Goal: Information Seeking & Learning: Find contact information

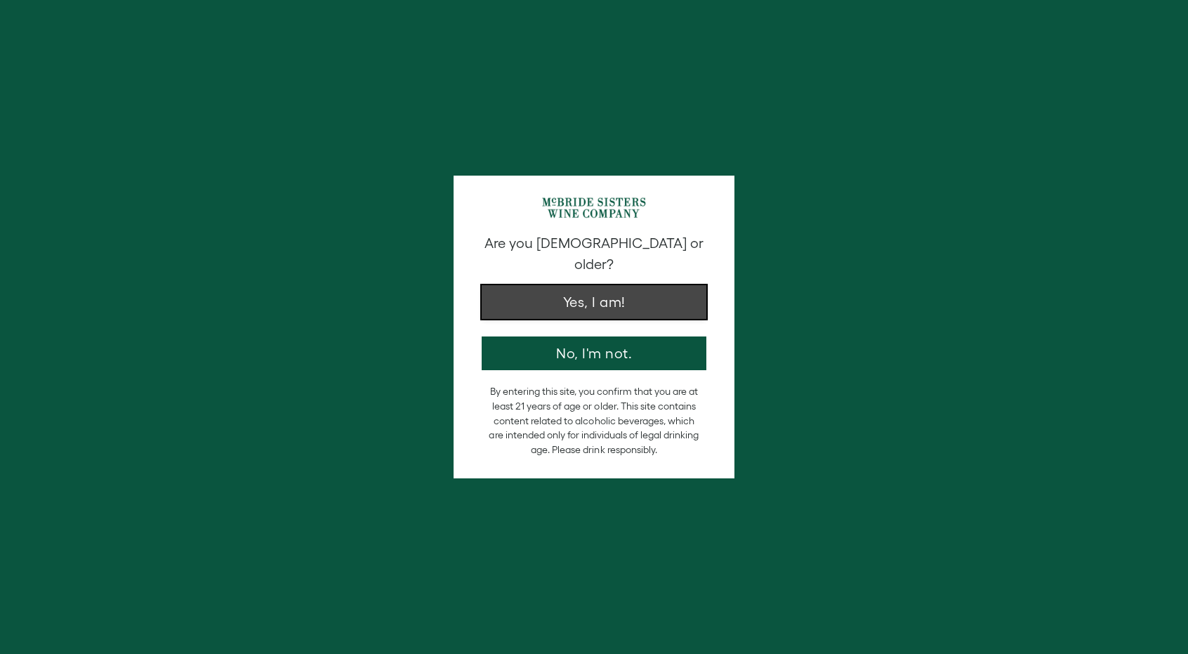
click at [623, 300] on button "Yes, I am!" at bounding box center [594, 302] width 225 height 34
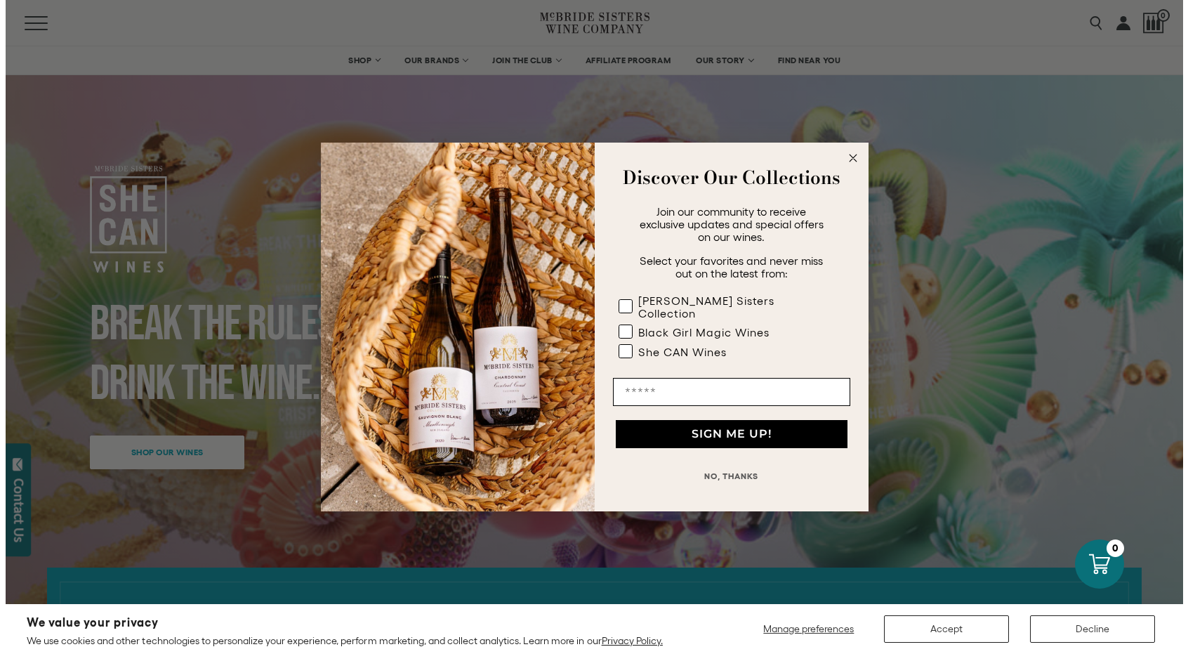
scroll to position [27, 0]
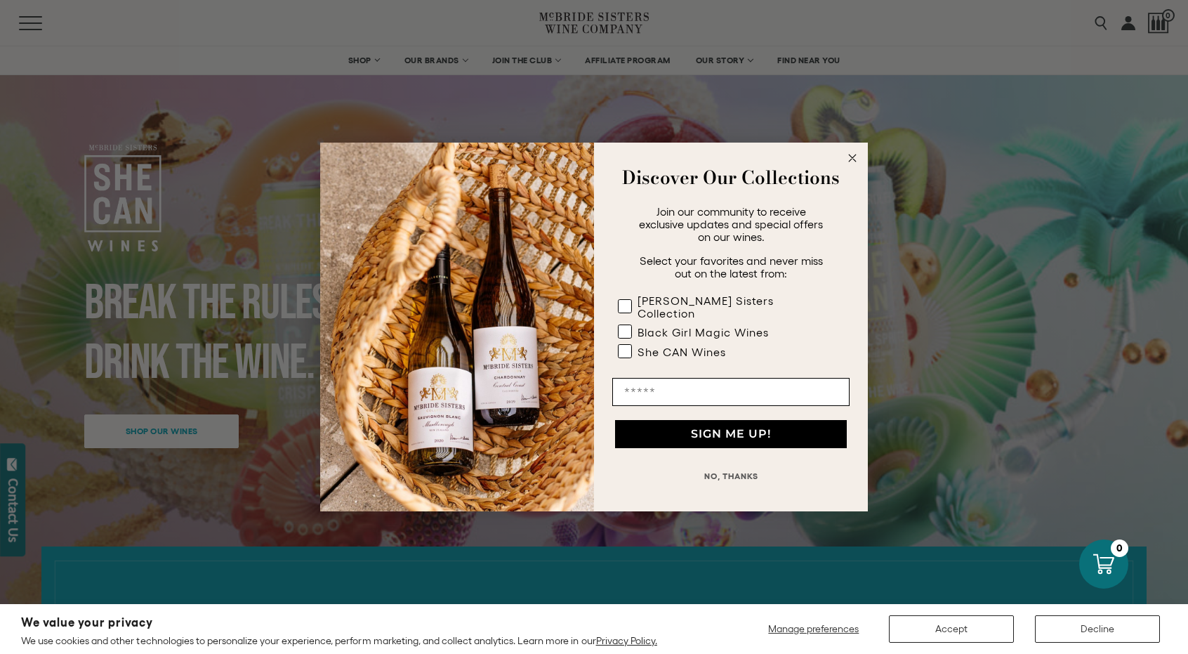
click at [851, 161] on icon "Close dialog" at bounding box center [852, 157] width 7 height 7
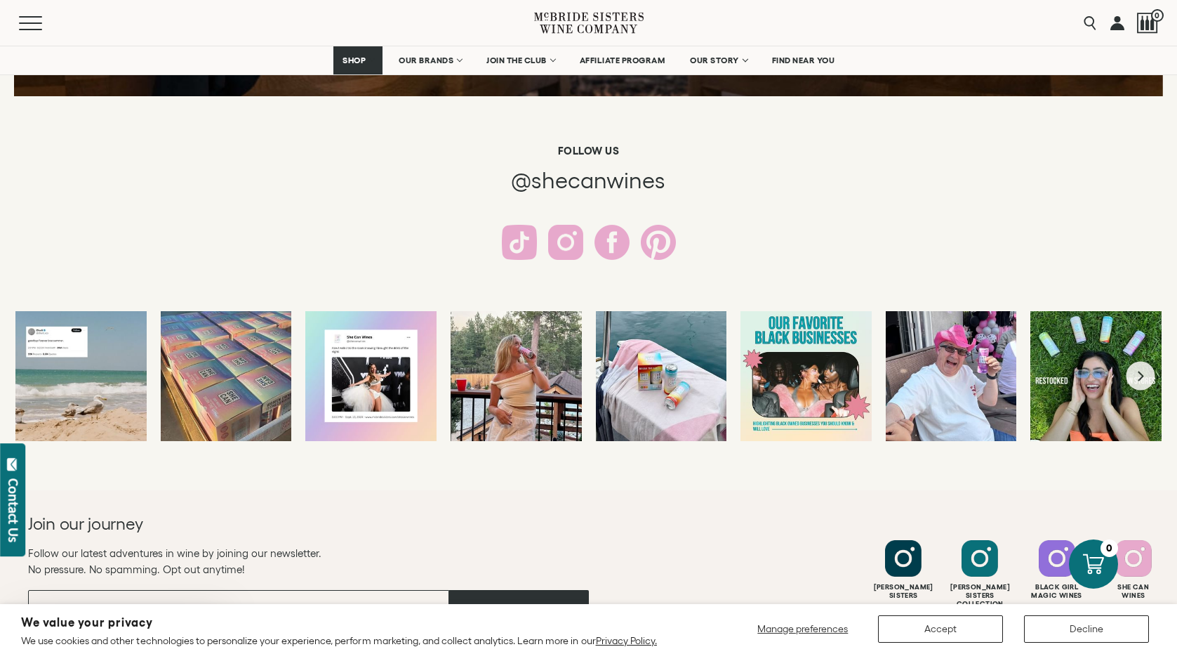
scroll to position [2615, 0]
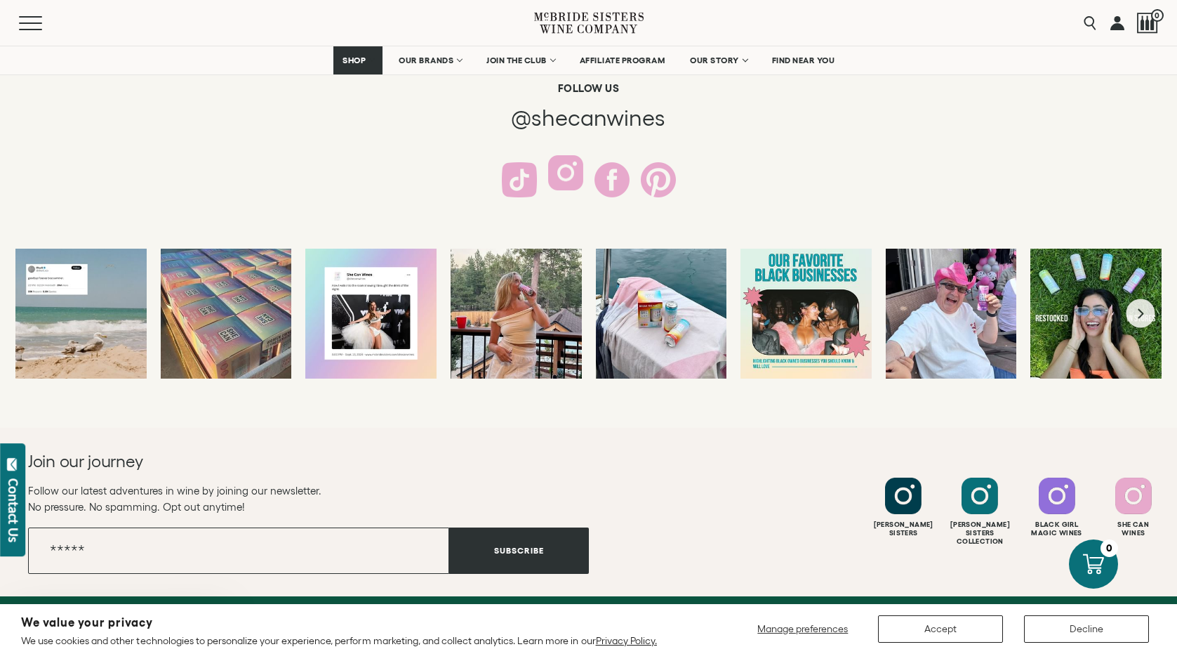
click at [576, 179] on div at bounding box center [565, 172] width 35 height 35
click at [809, 67] on link "FIND NEAR YOU" at bounding box center [803, 60] width 81 height 28
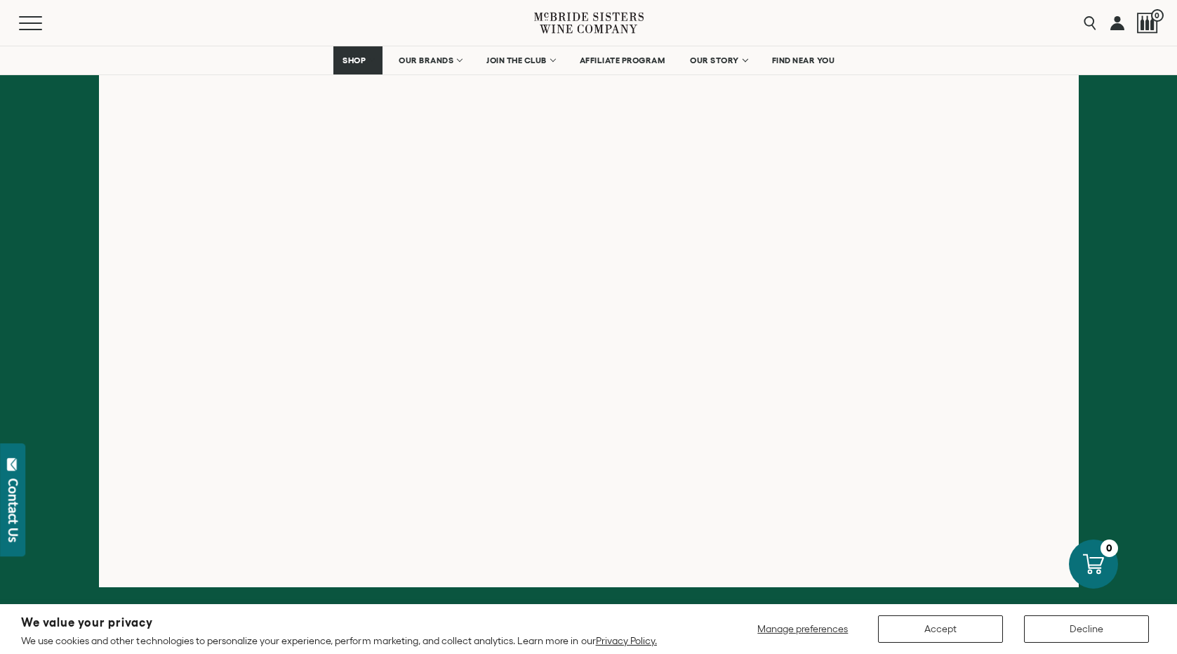
scroll to position [251, 0]
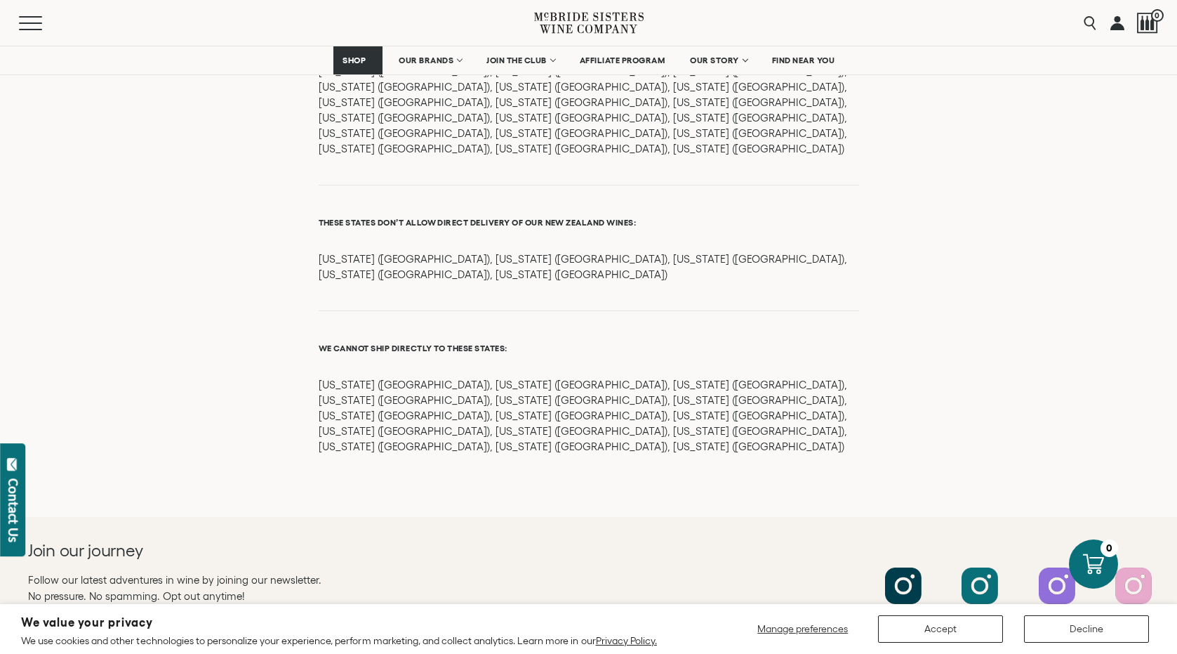
scroll to position [1900, 0]
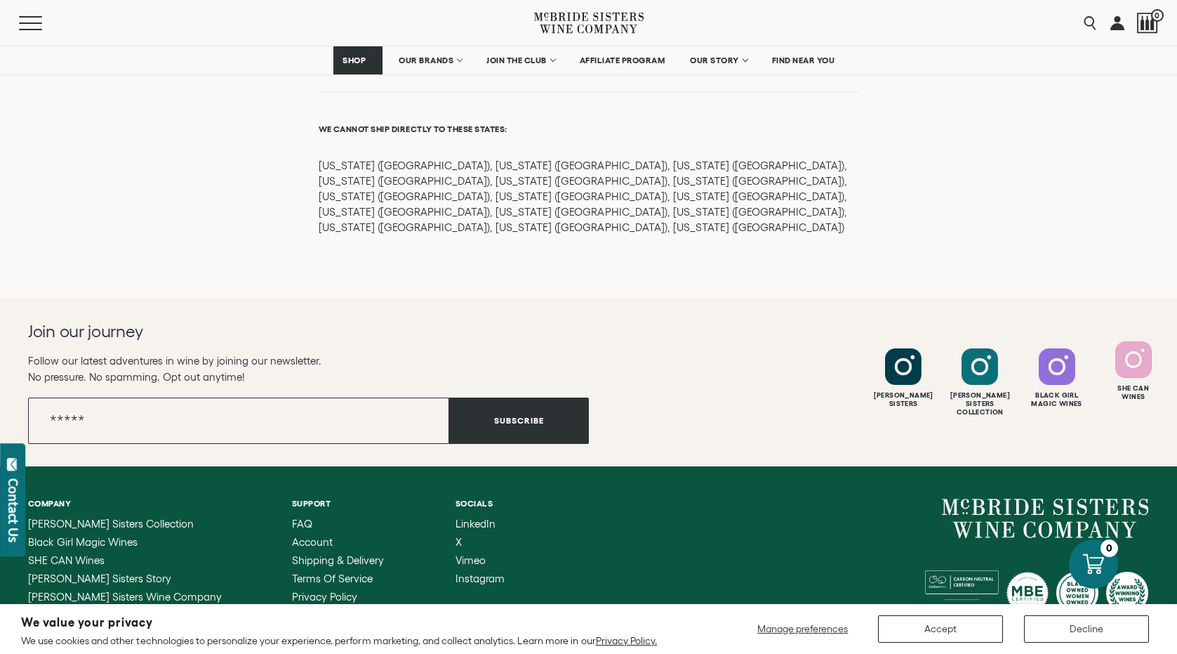
click at [1137, 341] on div at bounding box center [1133, 359] width 37 height 37
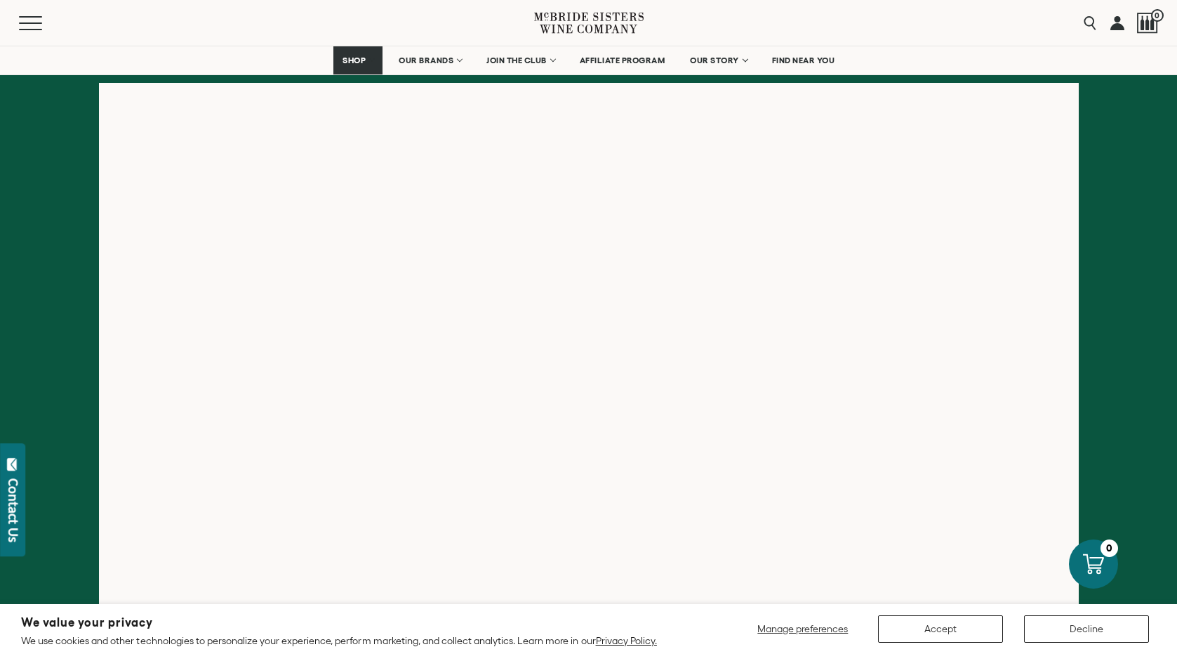
scroll to position [227, 0]
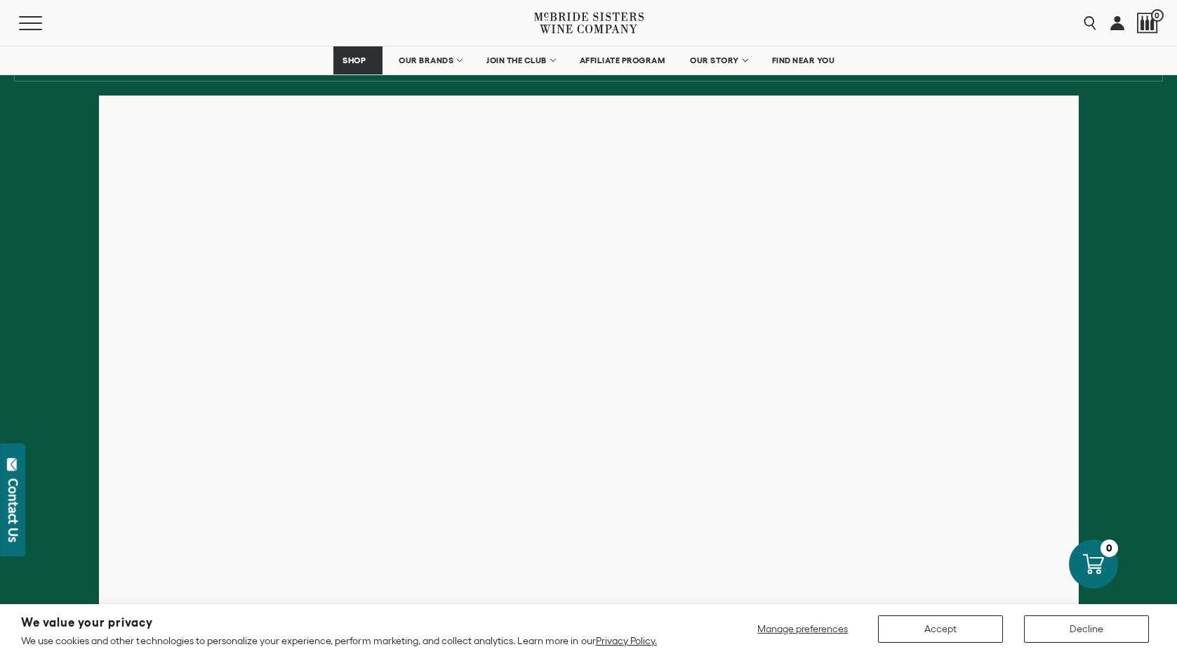
click at [926, 37] on div "Menu Search 0" at bounding box center [588, 23] width 1177 height 46
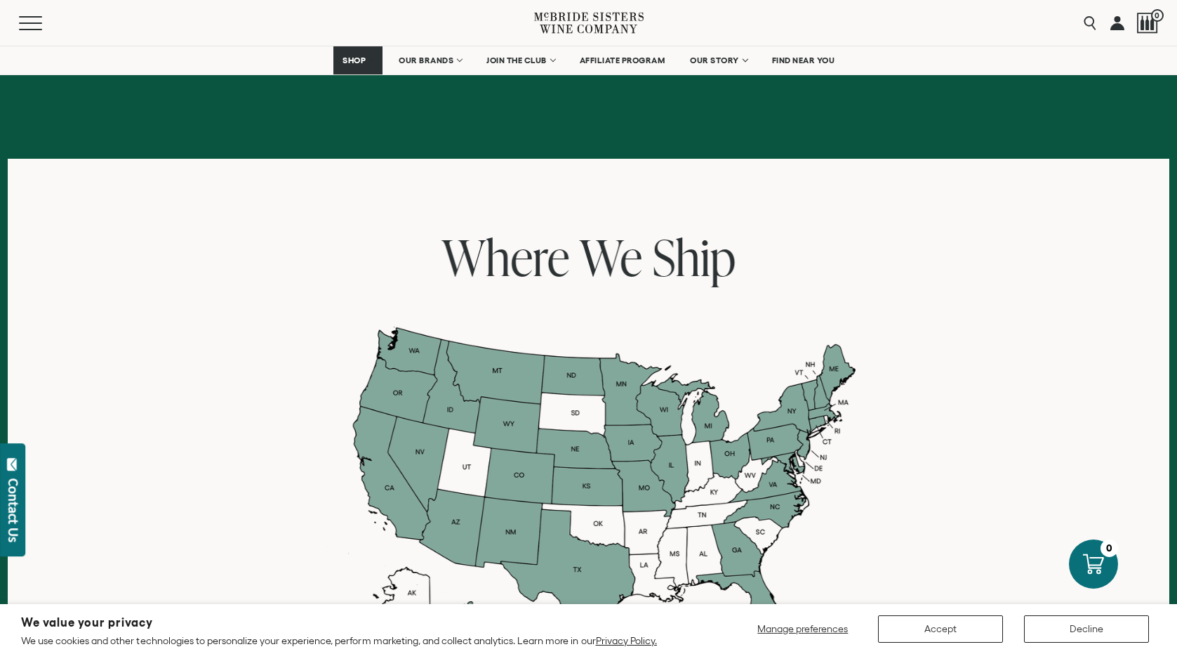
scroll to position [968, 0]
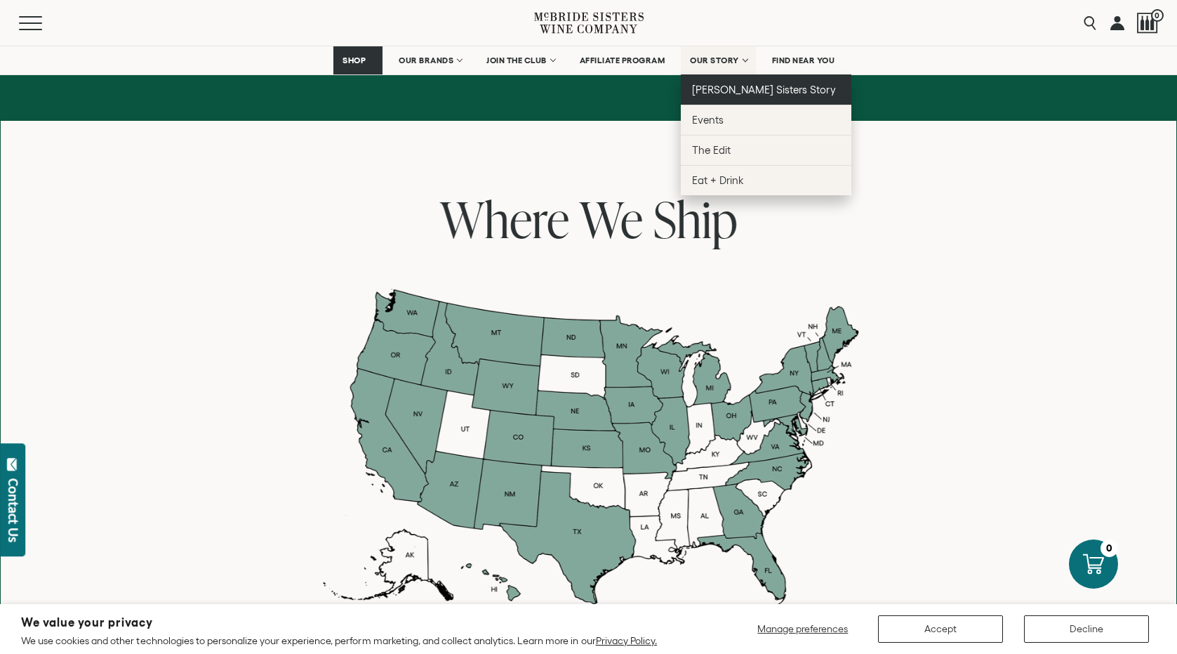
click at [734, 88] on span "[PERSON_NAME] Sisters Story" at bounding box center [764, 90] width 144 height 12
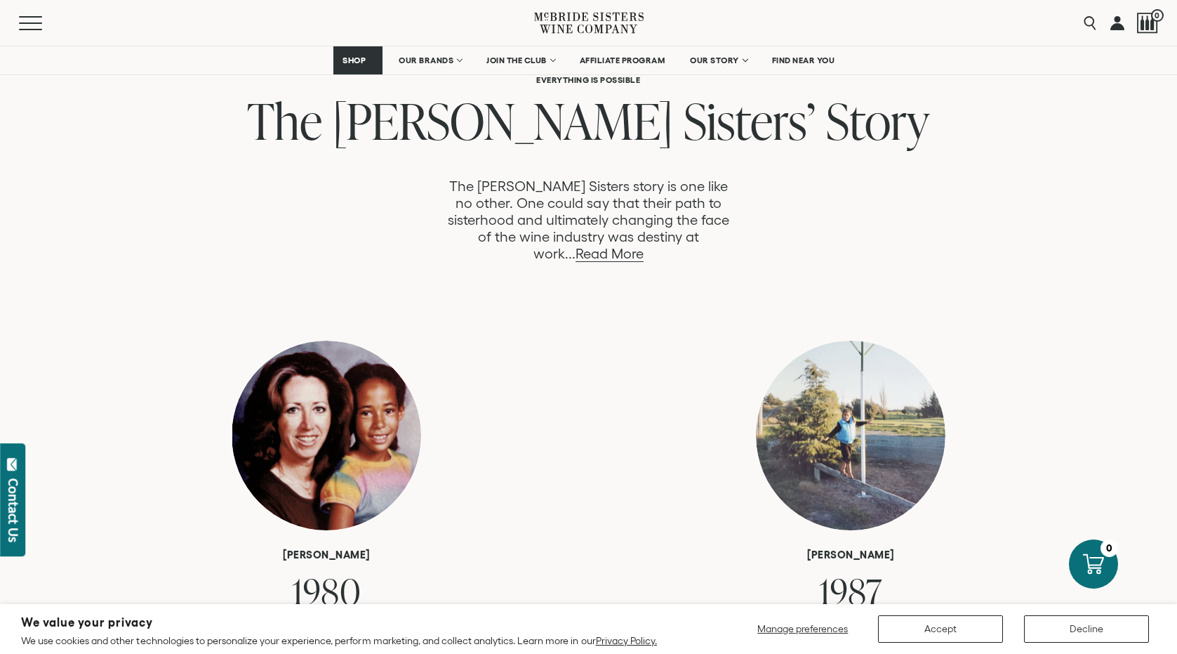
scroll to position [721, 0]
click at [644, 245] on link "Read More" at bounding box center [610, 253] width 68 height 16
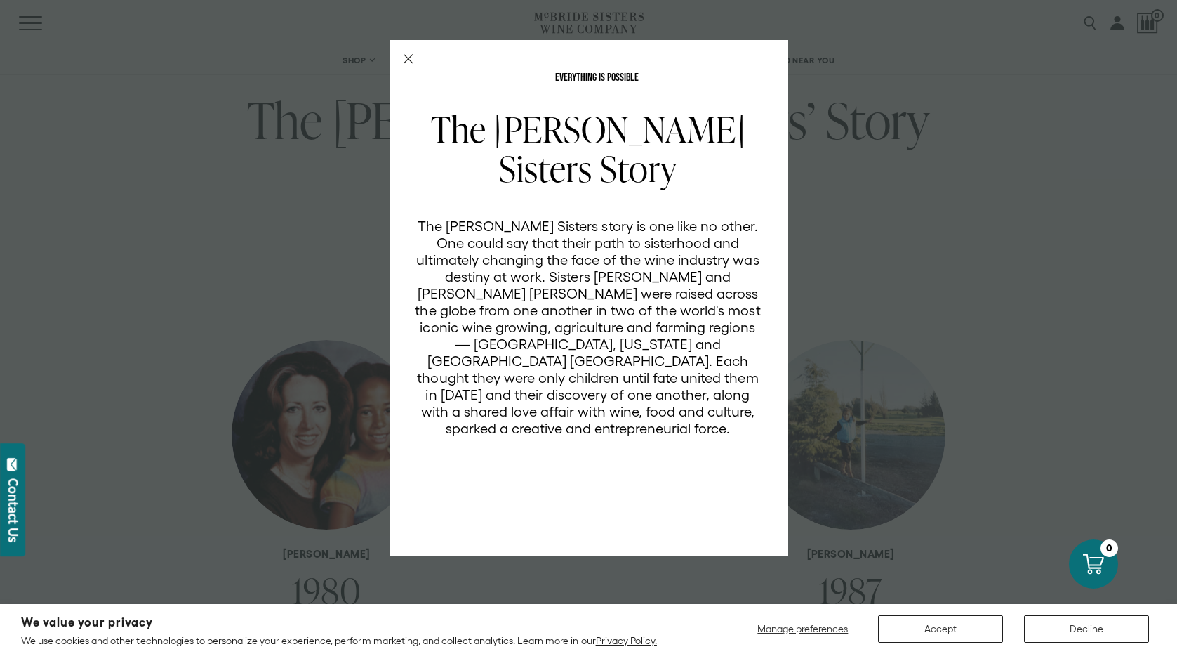
click at [918, 185] on div "EVERYTHING IS POSSIBLE The McBride Sisters Story The McBride Sisters story is o…" at bounding box center [588, 327] width 1177 height 654
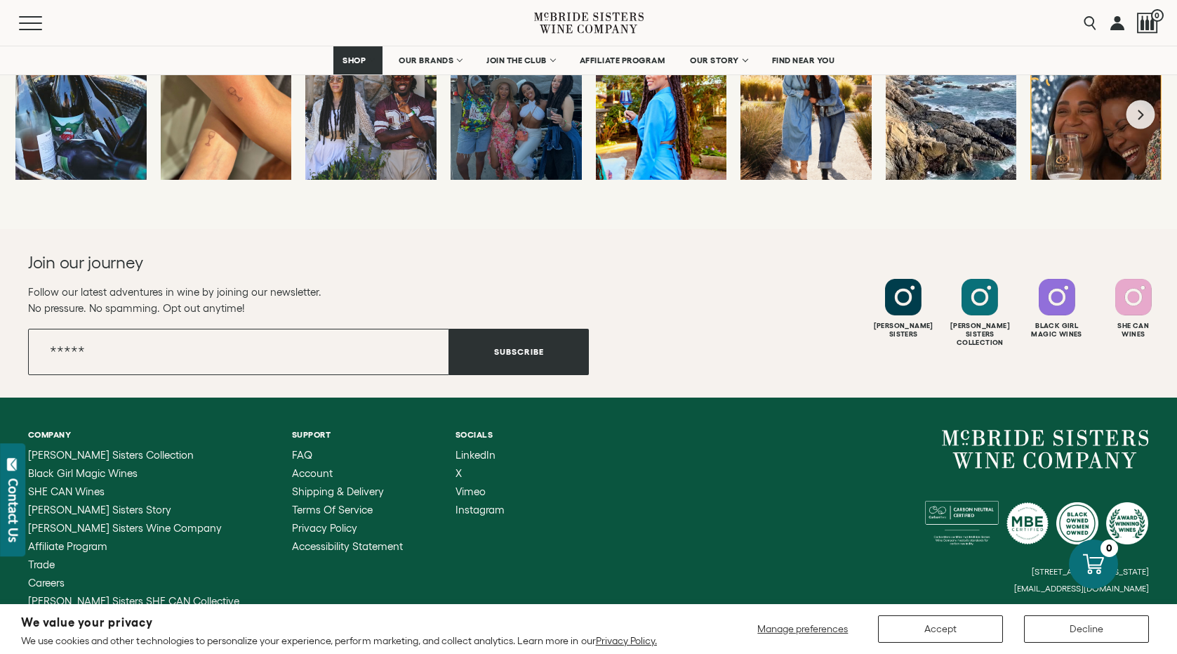
scroll to position [5520, 0]
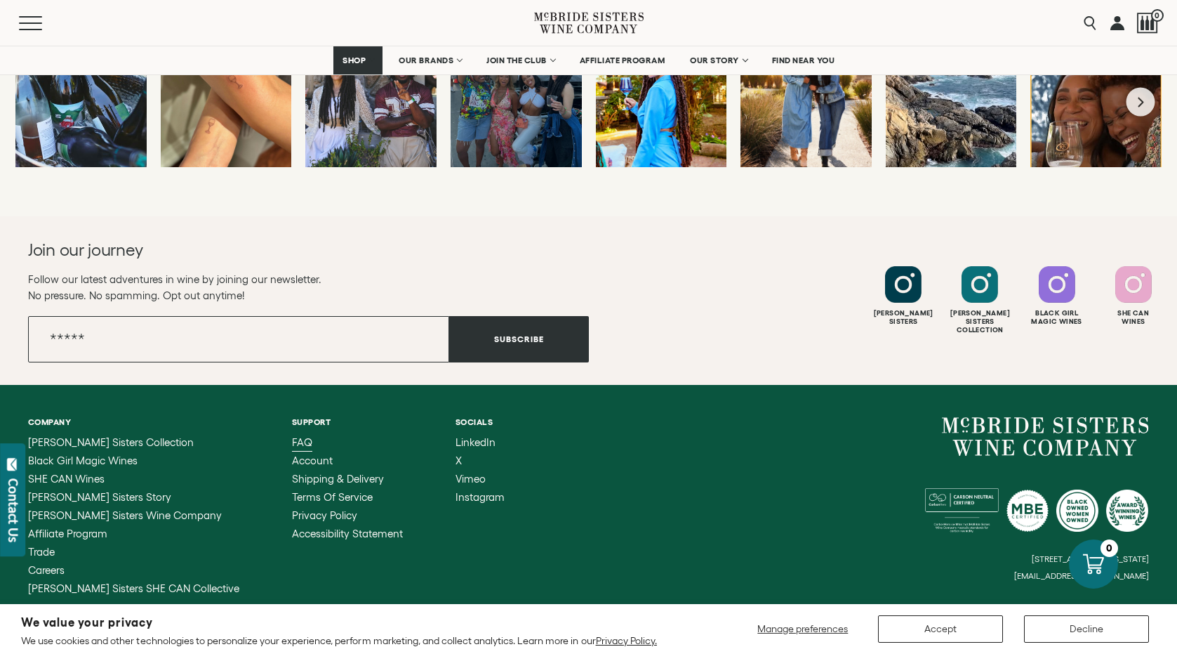
click at [292, 436] on span "FAQ" at bounding box center [302, 442] width 20 height 12
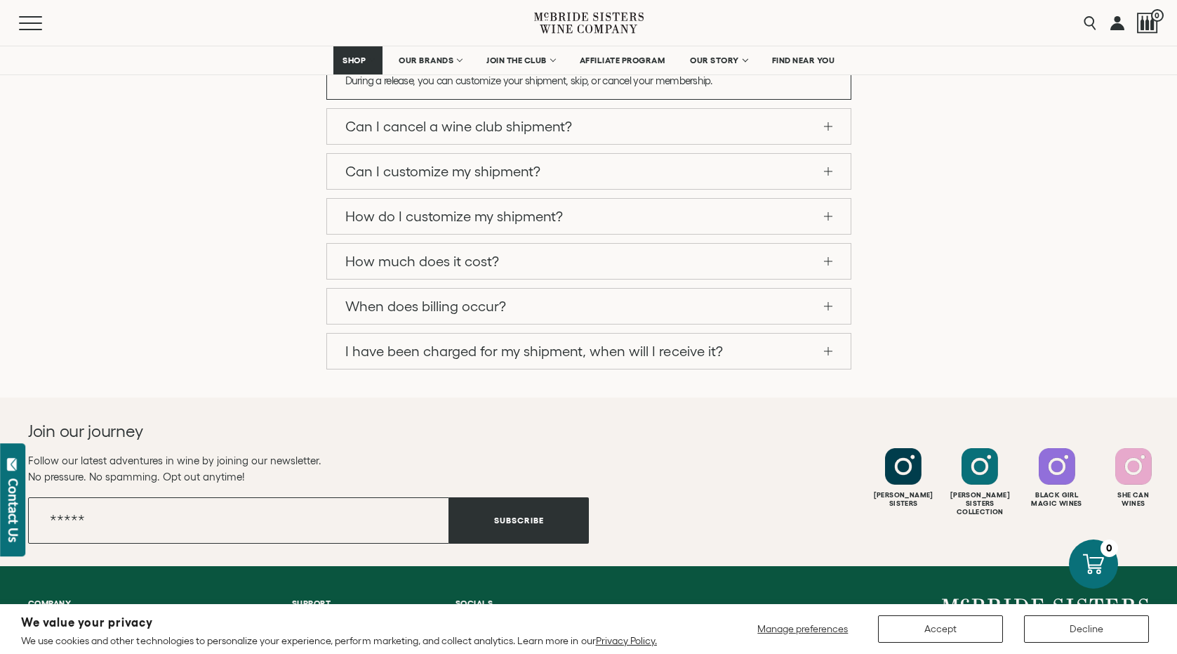
scroll to position [1418, 0]
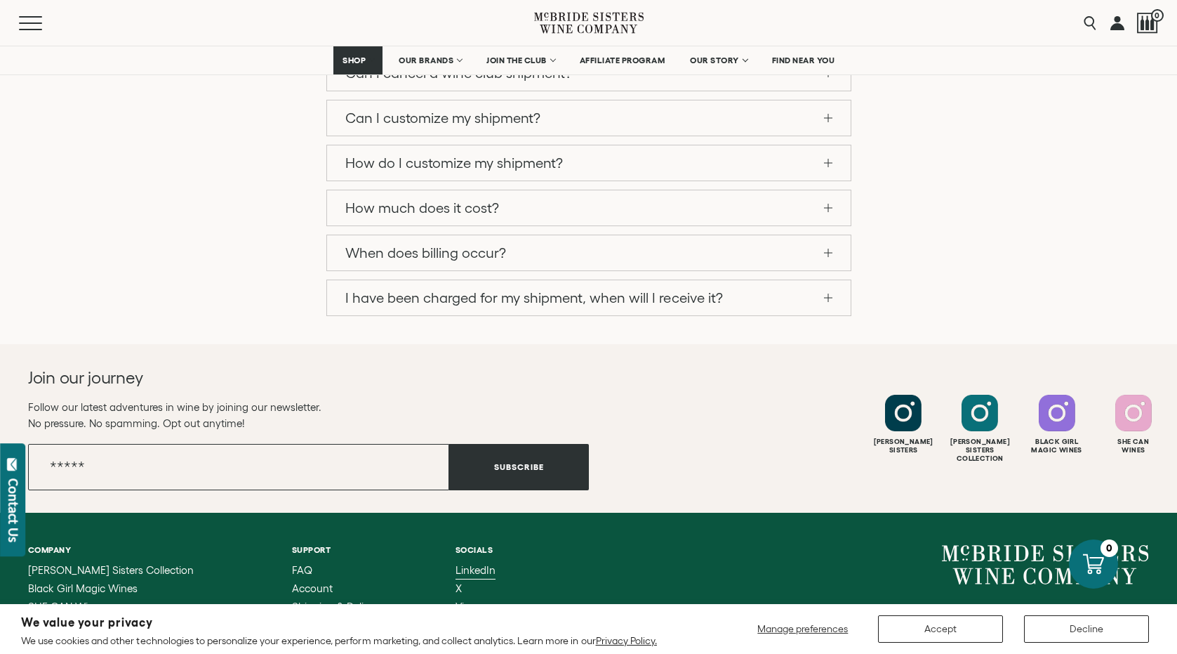
click at [456, 564] on span "LinkedIn" at bounding box center [476, 570] width 40 height 12
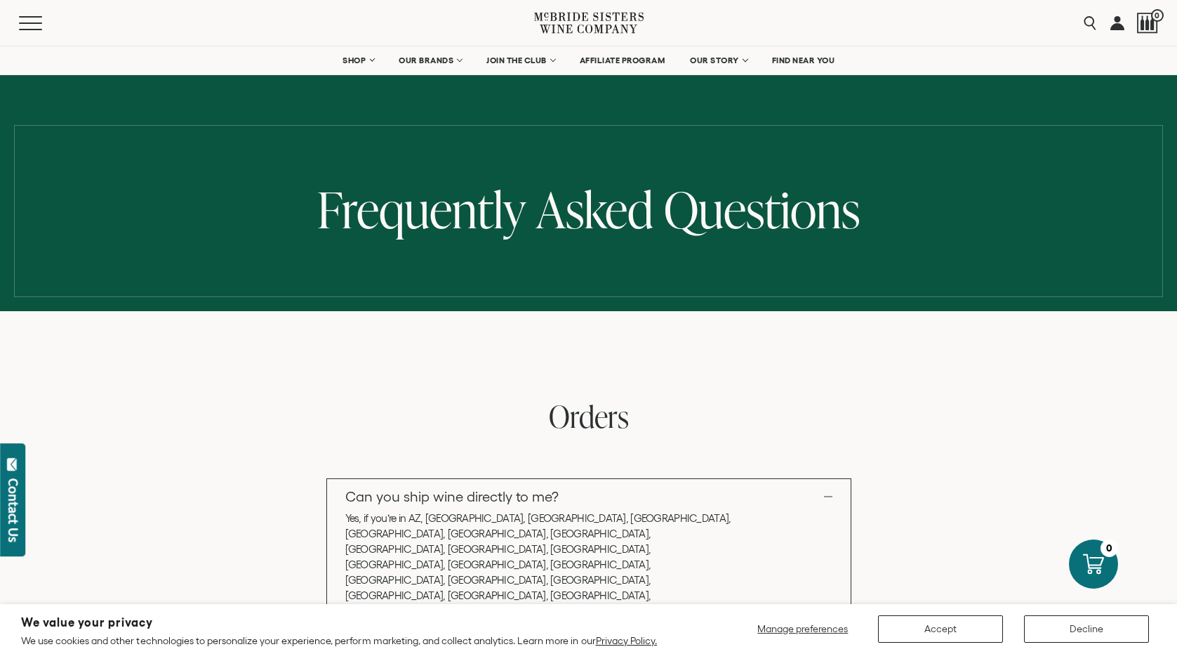
scroll to position [0, 0]
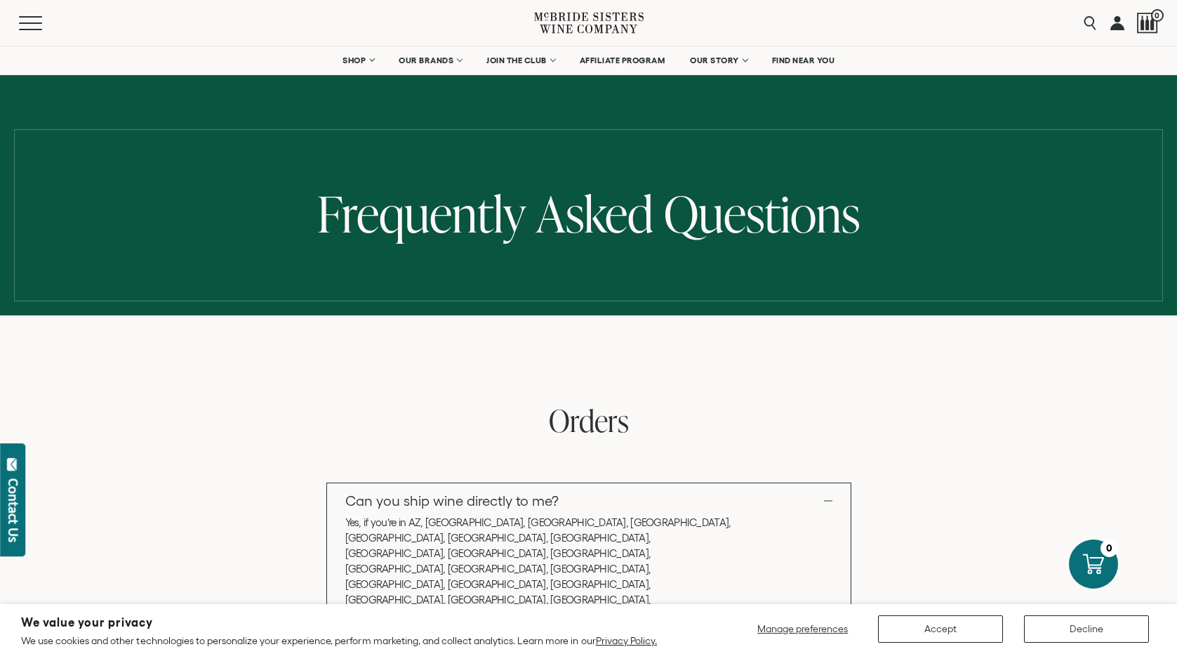
click at [605, 11] on icon at bounding box center [589, 23] width 110 height 40
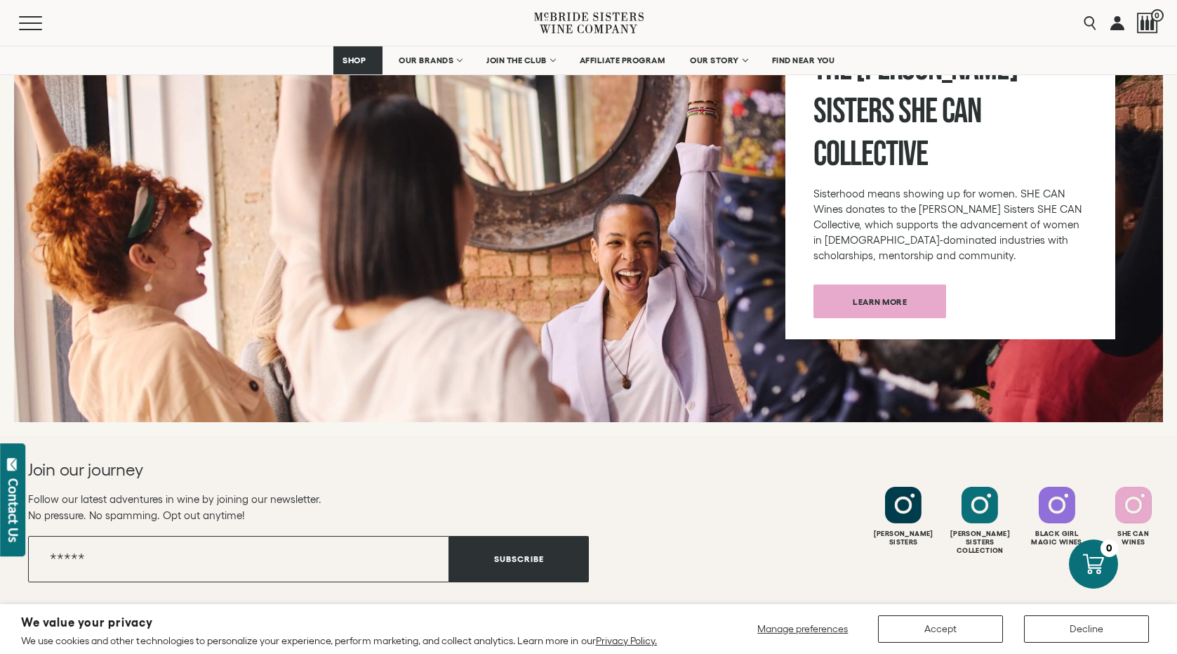
scroll to position [5150, 0]
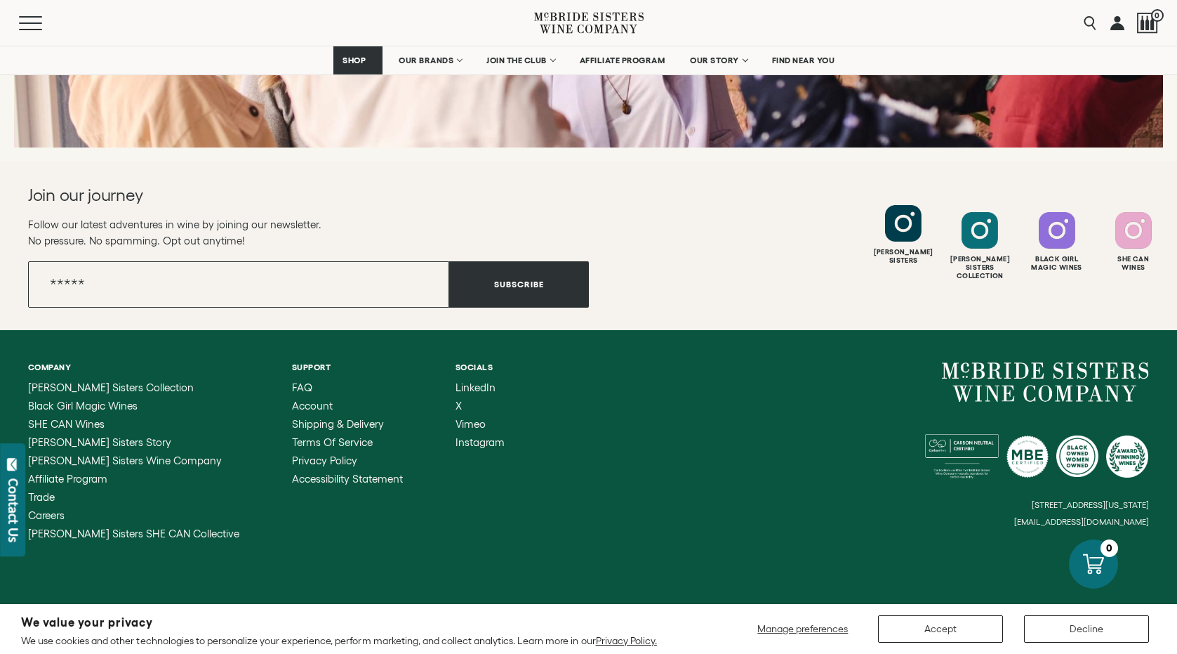
click at [892, 213] on div at bounding box center [903, 223] width 37 height 37
click at [978, 218] on div at bounding box center [980, 223] width 37 height 37
click at [1060, 205] on div at bounding box center [1057, 223] width 37 height 37
click at [1114, 221] on div "She Can Wines" at bounding box center [1133, 235] width 73 height 60
drag, startPoint x: 1022, startPoint y: 508, endPoint x: 1162, endPoint y: 502, distance: 139.8
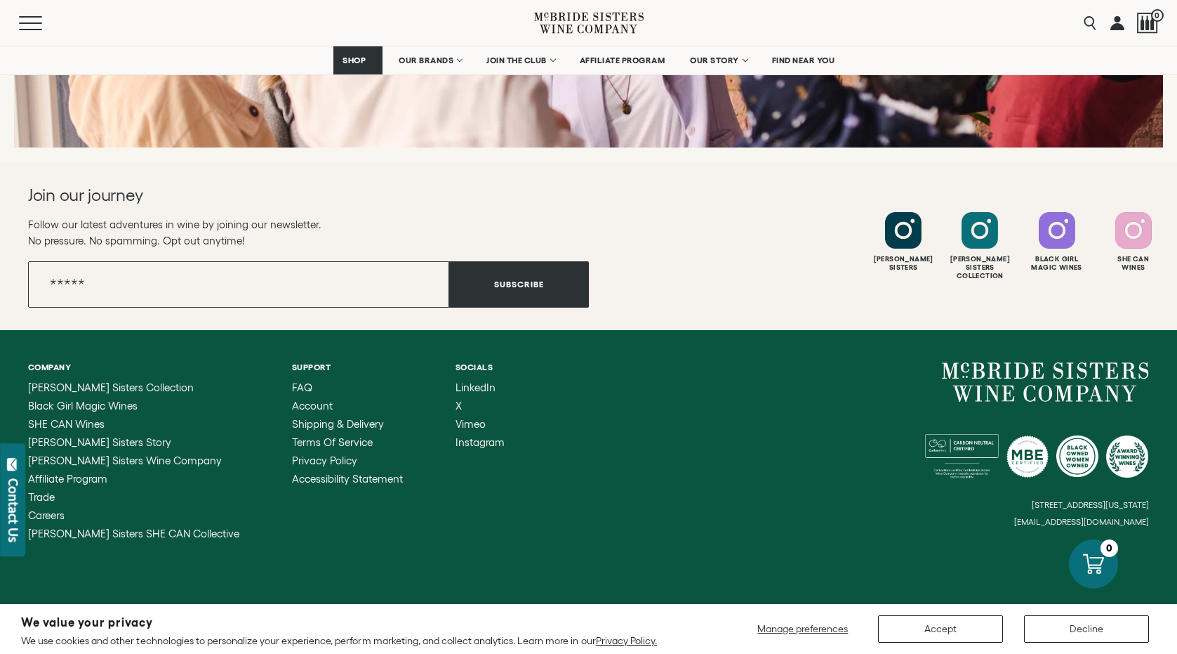
click at [1162, 502] on div "Company [PERSON_NAME] Sisters Collection Black Girl Magic Wines SHE CAN Wines […" at bounding box center [588, 450] width 1177 height 241
drag, startPoint x: 1155, startPoint y: 504, endPoint x: 1032, endPoint y: 506, distance: 122.9
click at [1032, 506] on div "Company [PERSON_NAME] Sisters Collection Black Girl Magic Wines SHE CAN Wines […" at bounding box center [588, 450] width 1177 height 241
click at [1028, 517] on small "[EMAIL_ADDRESS][DOMAIN_NAME]" at bounding box center [1081, 522] width 135 height 10
click at [1029, 517] on small "[EMAIL_ADDRESS][DOMAIN_NAME]" at bounding box center [1081, 522] width 135 height 10
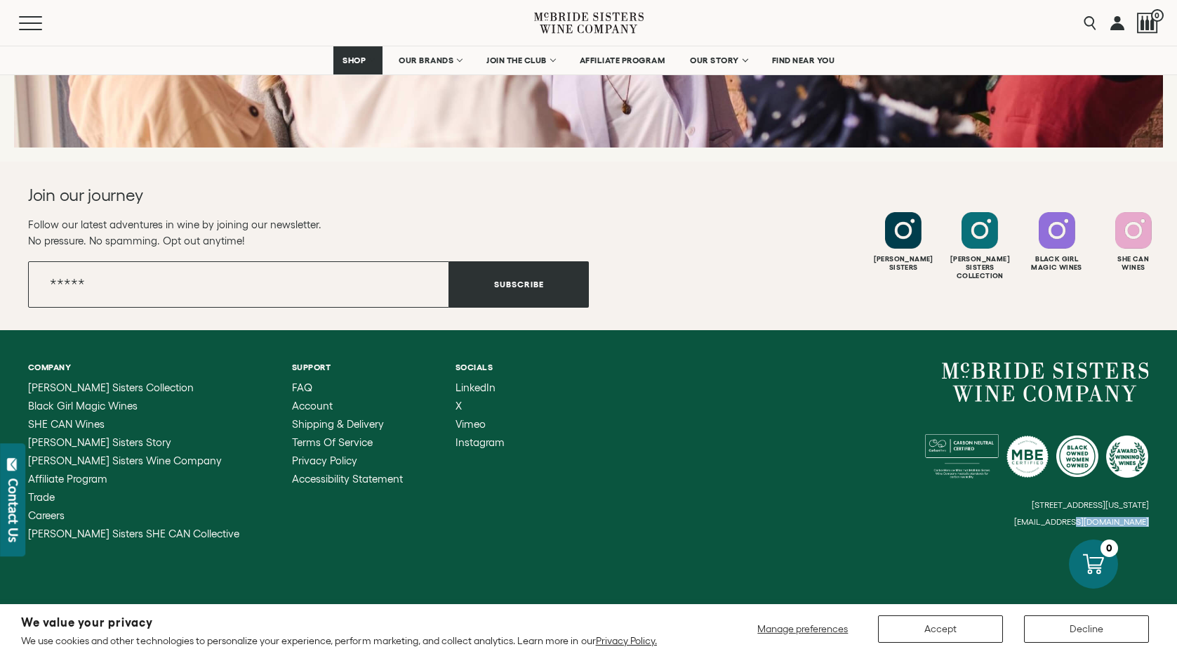
click at [1029, 517] on small "[EMAIL_ADDRESS][DOMAIN_NAME]" at bounding box center [1081, 522] width 135 height 10
drag, startPoint x: 1127, startPoint y: 504, endPoint x: 751, endPoint y: 22, distance: 611.3
